Goal: Transaction & Acquisition: Purchase product/service

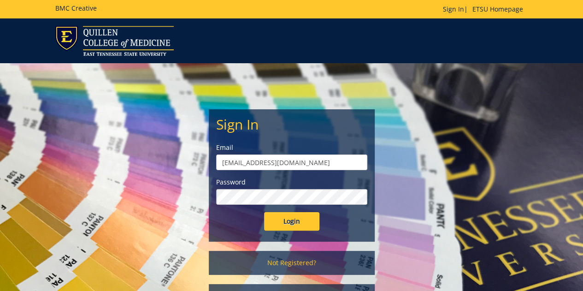
type input "wardence1@etsu.edu"
click at [264, 212] on input "Login" at bounding box center [291, 221] width 55 height 18
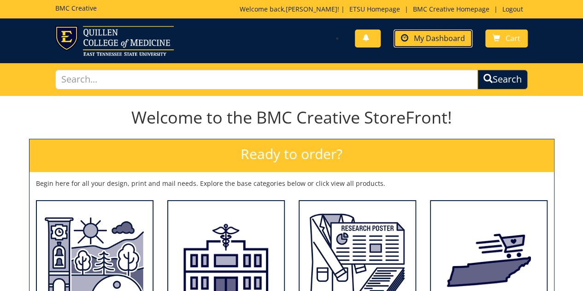
click at [422, 37] on span "My Dashboard" at bounding box center [439, 38] width 51 height 10
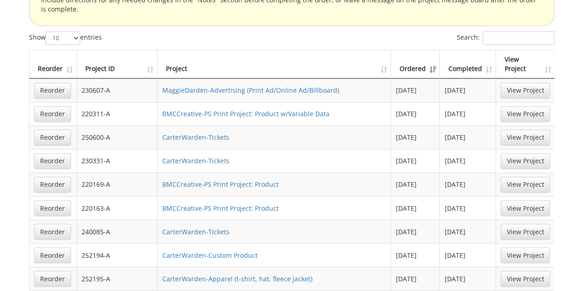
scroll to position [682, 0]
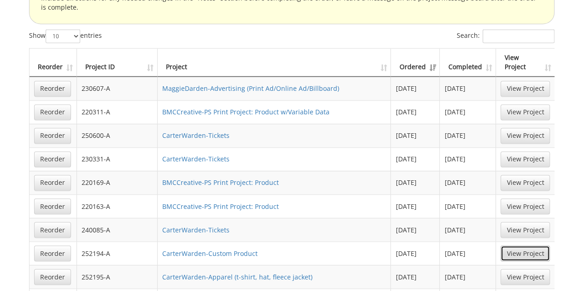
click at [522, 245] on link "View Project" at bounding box center [525, 253] width 49 height 16
click at [528, 269] on link "View Project" at bounding box center [525, 277] width 49 height 16
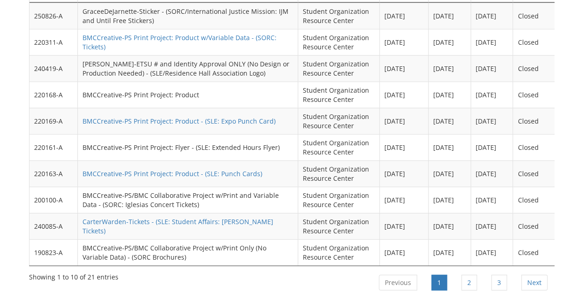
scroll to position [1153, 0]
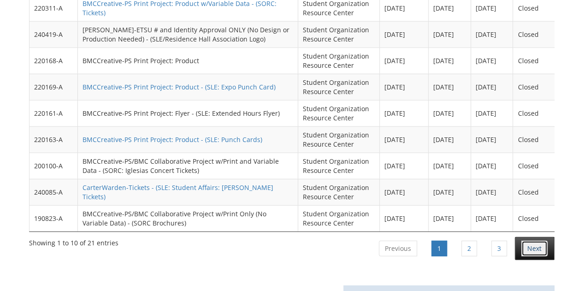
click at [536, 241] on link "Next" at bounding box center [534, 249] width 26 height 16
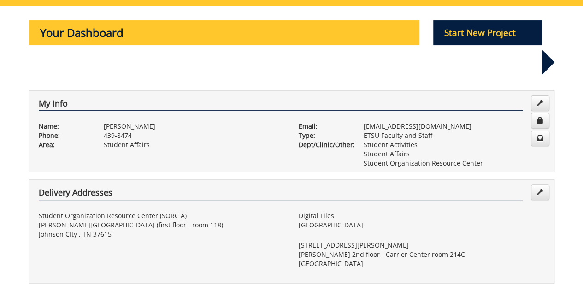
scroll to position [0, 0]
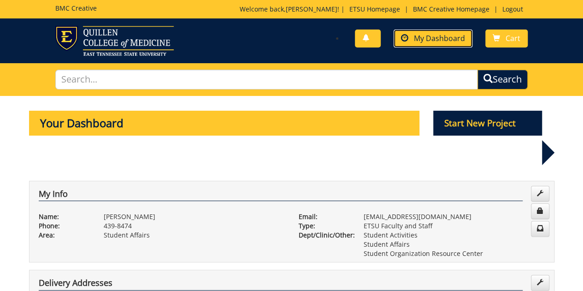
click at [441, 36] on span "My Dashboard" at bounding box center [439, 38] width 51 height 10
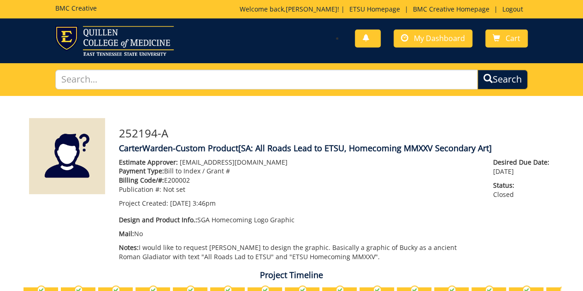
scroll to position [1271, 0]
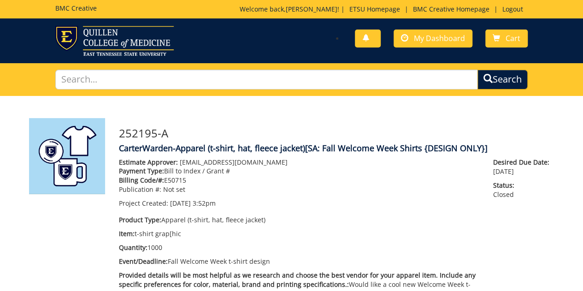
scroll to position [1048, 0]
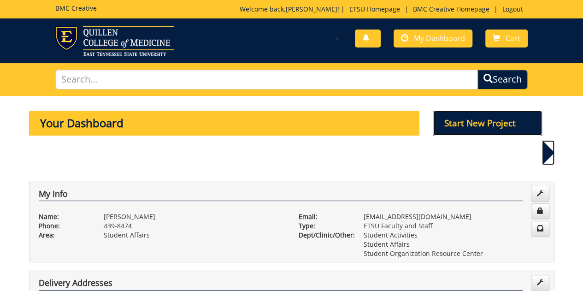
click at [476, 122] on p "Start New Project" at bounding box center [487, 123] width 109 height 25
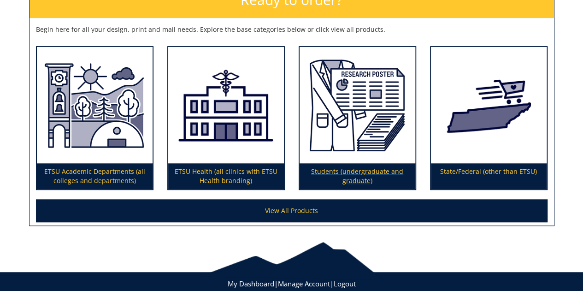
scroll to position [151, 0]
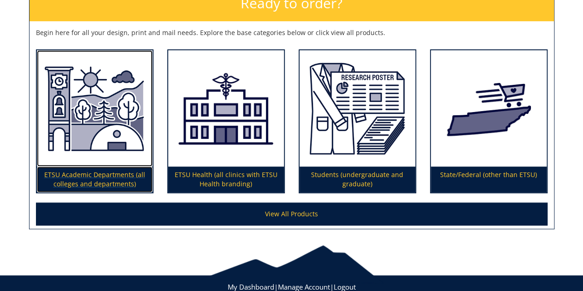
click at [95, 177] on p "ETSU Academic Departments (all colleges and departments)" at bounding box center [95, 179] width 116 height 26
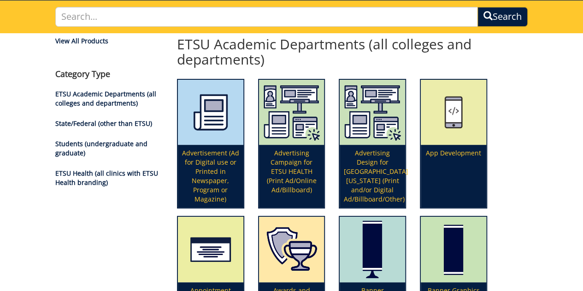
scroll to position [69, 0]
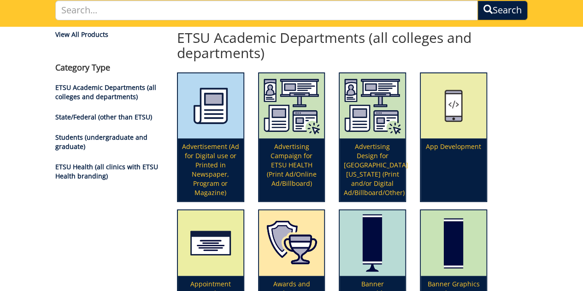
drag, startPoint x: 585, startPoint y: 39, endPoint x: 570, endPoint y: 69, distance: 34.2
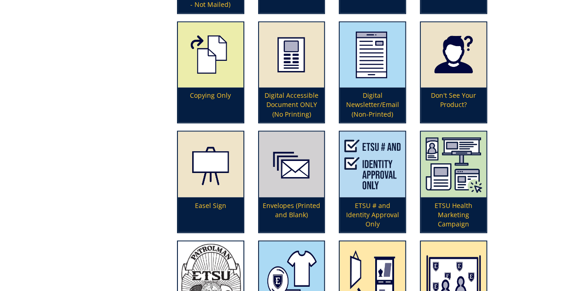
scroll to position [754, 0]
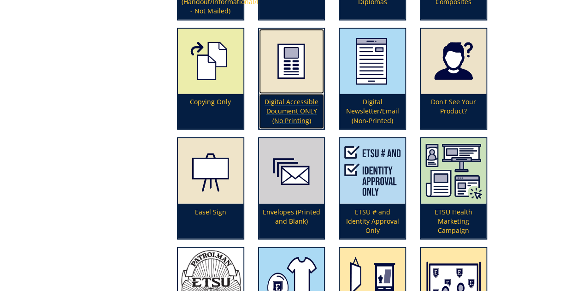
click at [294, 72] on img at bounding box center [291, 61] width 65 height 65
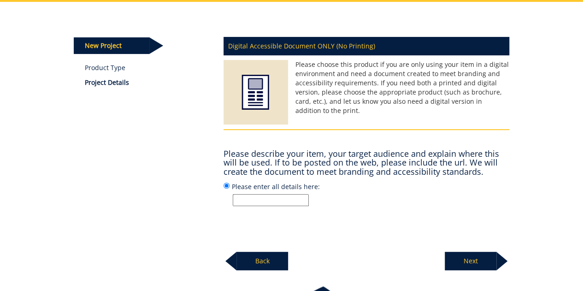
scroll to position [107, 0]
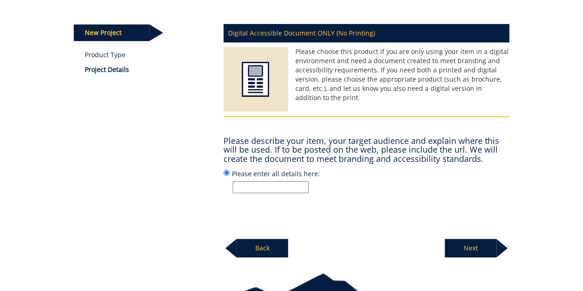
click at [252, 185] on input "Please enter all details here:" at bounding box center [271, 187] width 76 height 12
type input "Graphic design only to printed on t-shirts for upcoming SGA concert"
click at [478, 245] on p "Next" at bounding box center [471, 248] width 52 height 18
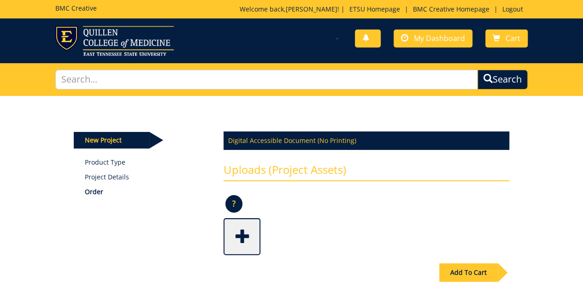
click at [241, 239] on span at bounding box center [242, 235] width 37 height 32
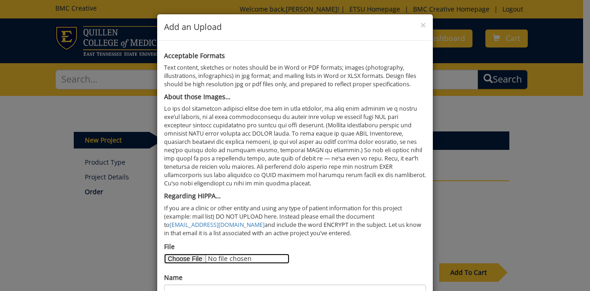
click at [183, 257] on input "File" at bounding box center [226, 258] width 125 height 10
type input "C:\fakepath\sga concert shirt graphic request.pdf"
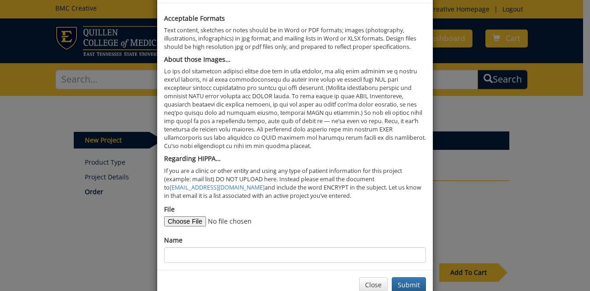
scroll to position [59, 0]
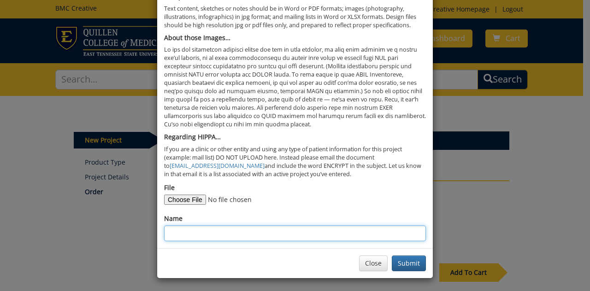
click at [237, 233] on input "Name" at bounding box center [295, 233] width 262 height 16
type input "SGA fall concert shirt design"
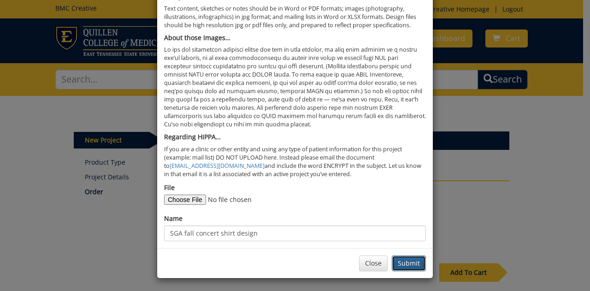
click at [411, 261] on button "Submit" at bounding box center [409, 263] width 34 height 16
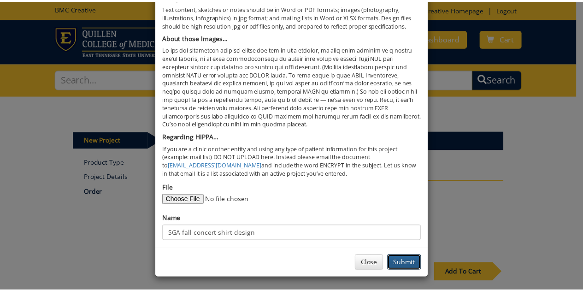
scroll to position [0, 0]
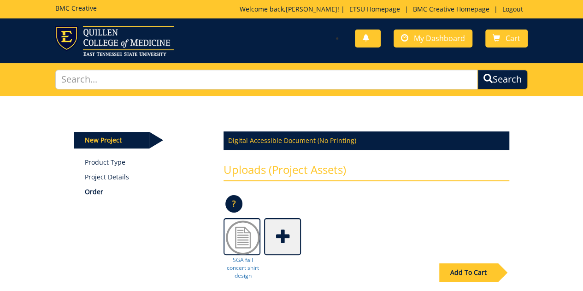
click at [472, 271] on div "Add To Cart" at bounding box center [468, 272] width 59 height 18
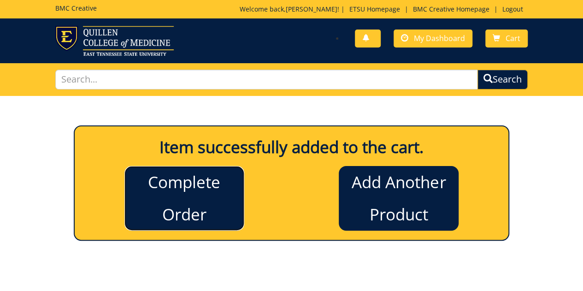
click at [186, 200] on link "Complete Order" at bounding box center [184, 198] width 120 height 65
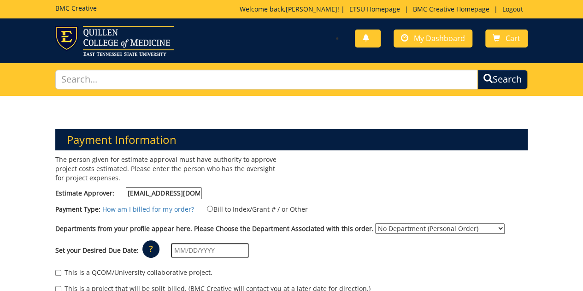
type input "[EMAIL_ADDRESS][DOMAIN_NAME]"
click at [207, 207] on input "Bill to Index/Grant # / or Other" at bounding box center [210, 209] width 6 height 6
radio input "true"
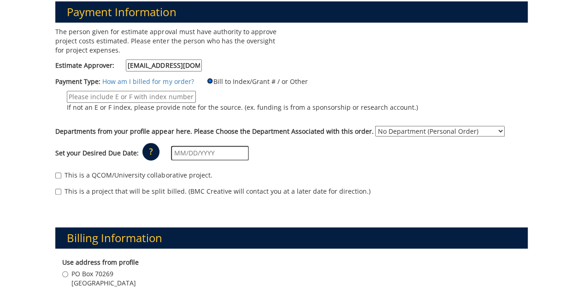
scroll to position [133, 0]
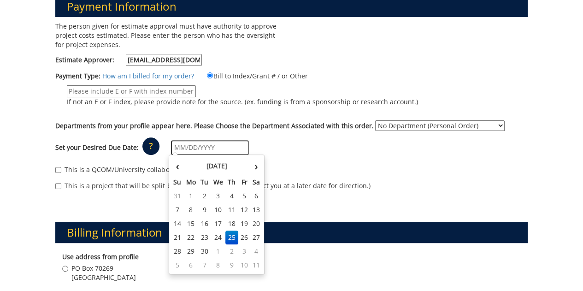
click at [205, 145] on input "text" at bounding box center [210, 147] width 78 height 15
click at [203, 250] on td "30" at bounding box center [204, 251] width 13 height 14
type input "[DATE]"
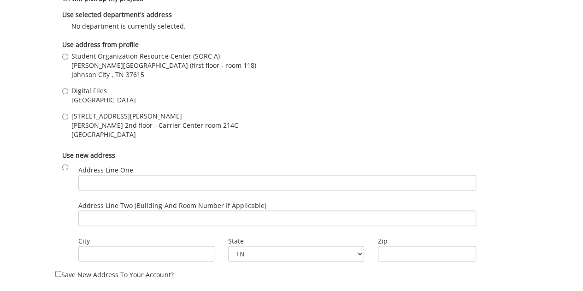
scroll to position [610, 0]
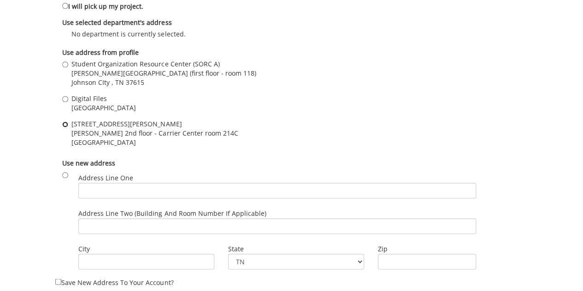
click at [65, 122] on input "412 J.L. Seehorn Drive D.P. Culp 2nd floor - Carrier Center room 214C Johnson C…" at bounding box center [65, 124] width 6 height 6
radio input "true"
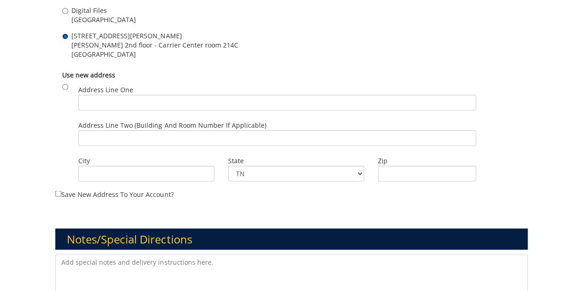
scroll to position [698, 0]
click at [103, 260] on textarea at bounding box center [291, 277] width 472 height 46
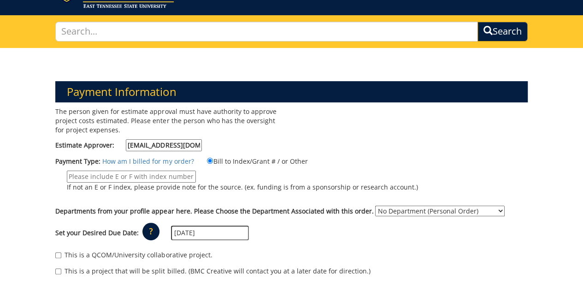
scroll to position [0, 0]
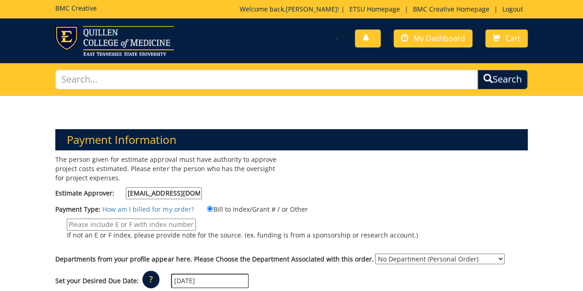
type textarea "RUSH order request."
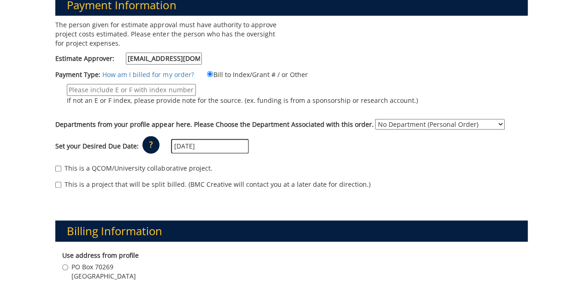
scroll to position [141, 0]
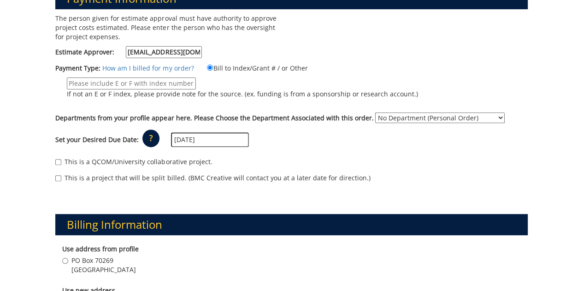
click at [110, 82] on input "If not an E or F index, please provide note for the source. (ex. funding is fro…" at bounding box center [131, 83] width 129 height 12
type input "E200002"
click at [424, 165] on div "This is a QCOM/University collaborative project." at bounding box center [291, 164] width 472 height 14
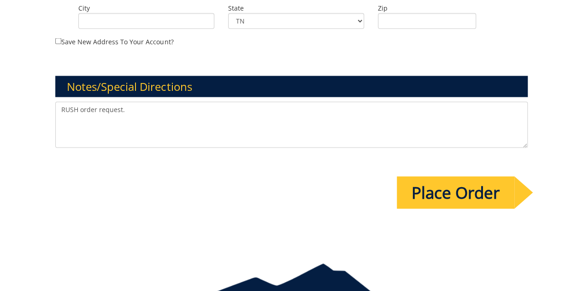
scroll to position [836, 0]
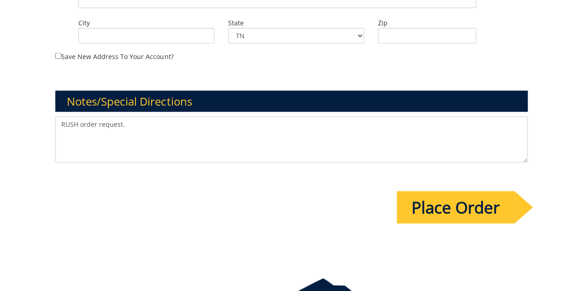
click at [171, 121] on textarea "RUSH order request." at bounding box center [291, 139] width 472 height 46
paste textarea "10-26100-280015-125-{INSERT ACCOUNT}-400-999-999-999"
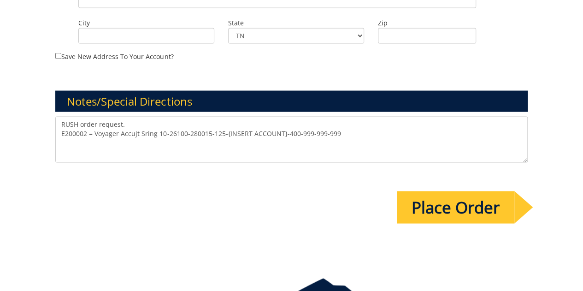
scroll to position [789, 0]
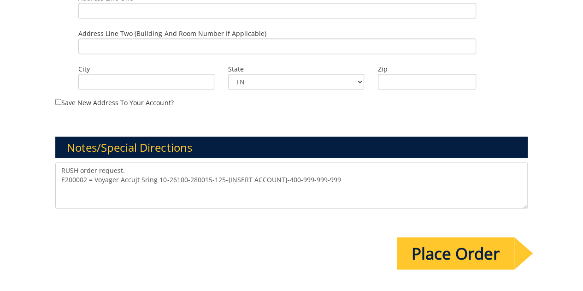
click at [136, 177] on textarea "RUSH order request. E200002 = Voyager Accujt Sring 10-26100-280015-125-{INSERT …" at bounding box center [291, 185] width 472 height 46
click at [149, 177] on textarea "RUSH order request. E200002 = Voyager Account Sring 10-26100-280015-125-{INSERT…" at bounding box center [291, 185] width 472 height 46
click at [289, 177] on textarea "RUSH order request. E200002 = Voyager Account String 10-26100-280015-125-{INSER…" at bounding box center [291, 185] width 472 height 46
click at [318, 177] on textarea "RUSH order request. E200002 = Voyager Account String 10-26100-280015-125-74490-…" at bounding box center [291, 185] width 472 height 46
click at [330, 176] on textarea "RUSH order request. E200002 = Voyager Account String 10-26100-280015-125-74490-…" at bounding box center [291, 185] width 472 height 46
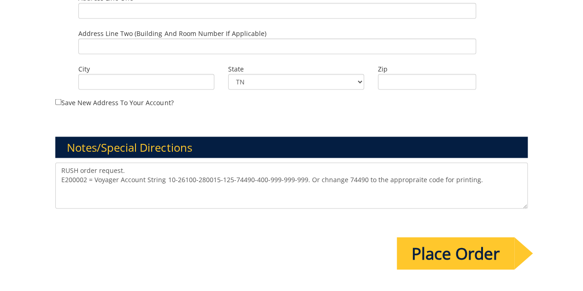
click at [327, 177] on textarea "RUSH order request. E200002 = Voyager Account String 10-26100-280015-125-74490-…" at bounding box center [291, 185] width 472 height 46
click at [394, 177] on textarea "RUSH order request. E200002 = Voyager Account String 10-26100-280015-125-74490-…" at bounding box center [291, 185] width 472 height 46
click at [485, 180] on textarea "RUSH order request. E200002 = Voyager Account String 10-26100-280015-125-74490-…" at bounding box center [291, 185] width 472 height 46
click at [113, 188] on textarea "RUSH order request. E200002 = Voyager Account String 10-26100-280015-125-74490-…" at bounding box center [291, 185] width 472 height 46
type textarea "RUSH order request. E200002 = Voyager Account String 10-26100-280015-125-74490-…"
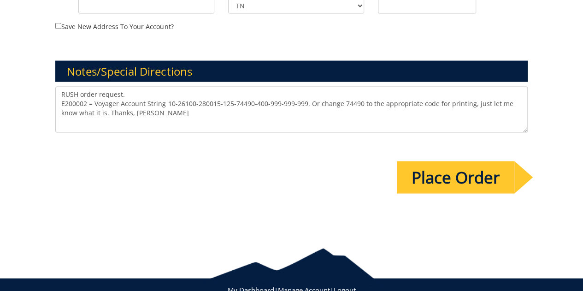
scroll to position [893, 0]
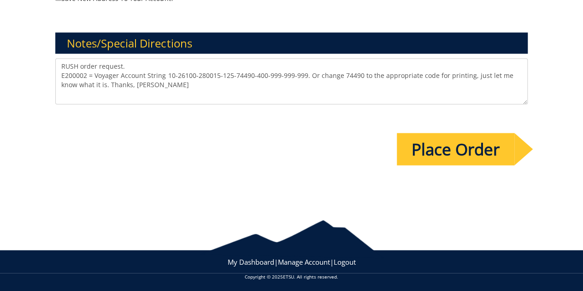
click at [476, 148] on input "Place Order" at bounding box center [456, 149] width 118 height 32
